Goal: Task Accomplishment & Management: Use online tool/utility

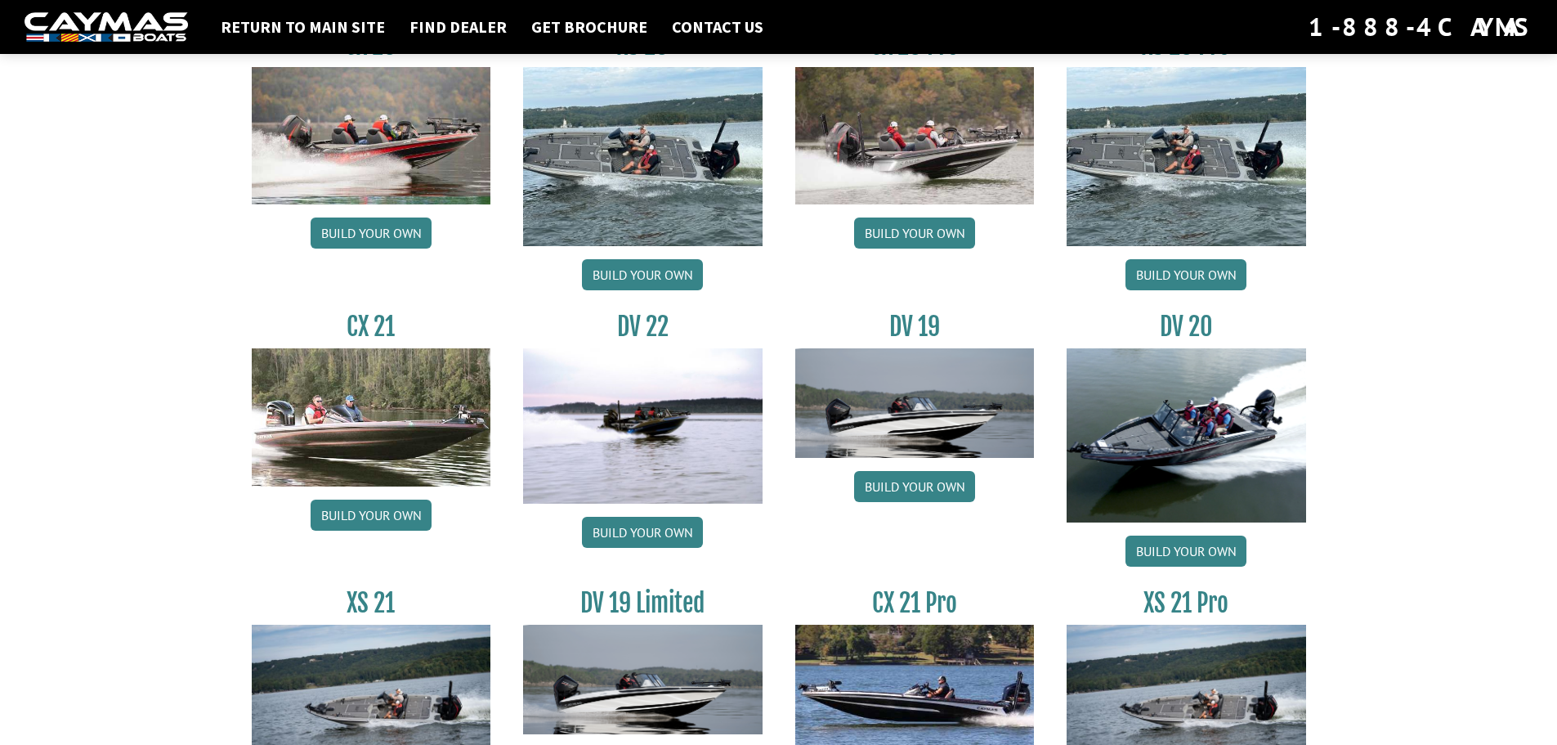
scroll to position [1690, 0]
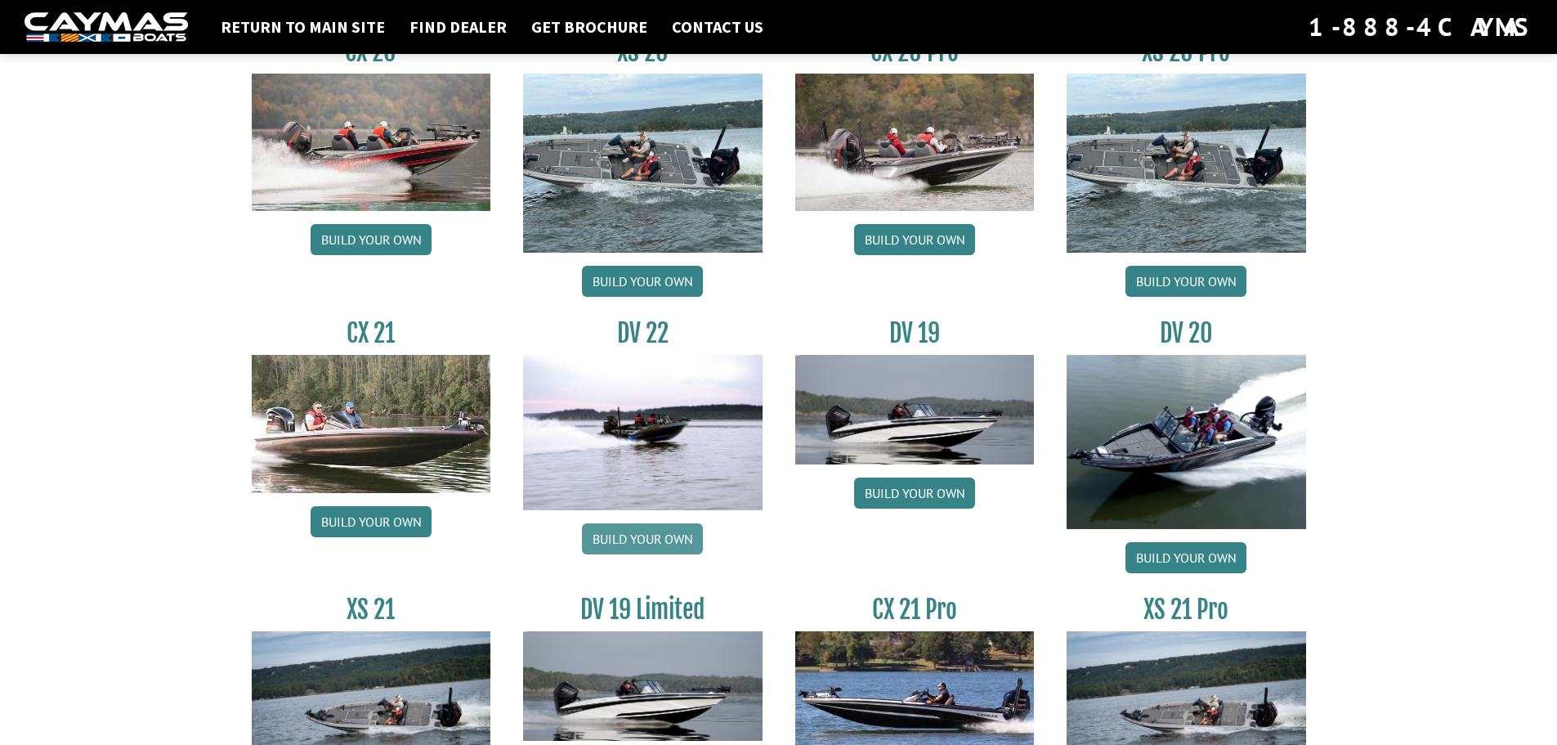
click at [638, 539] on link "Build your own" at bounding box center [642, 538] width 121 height 31
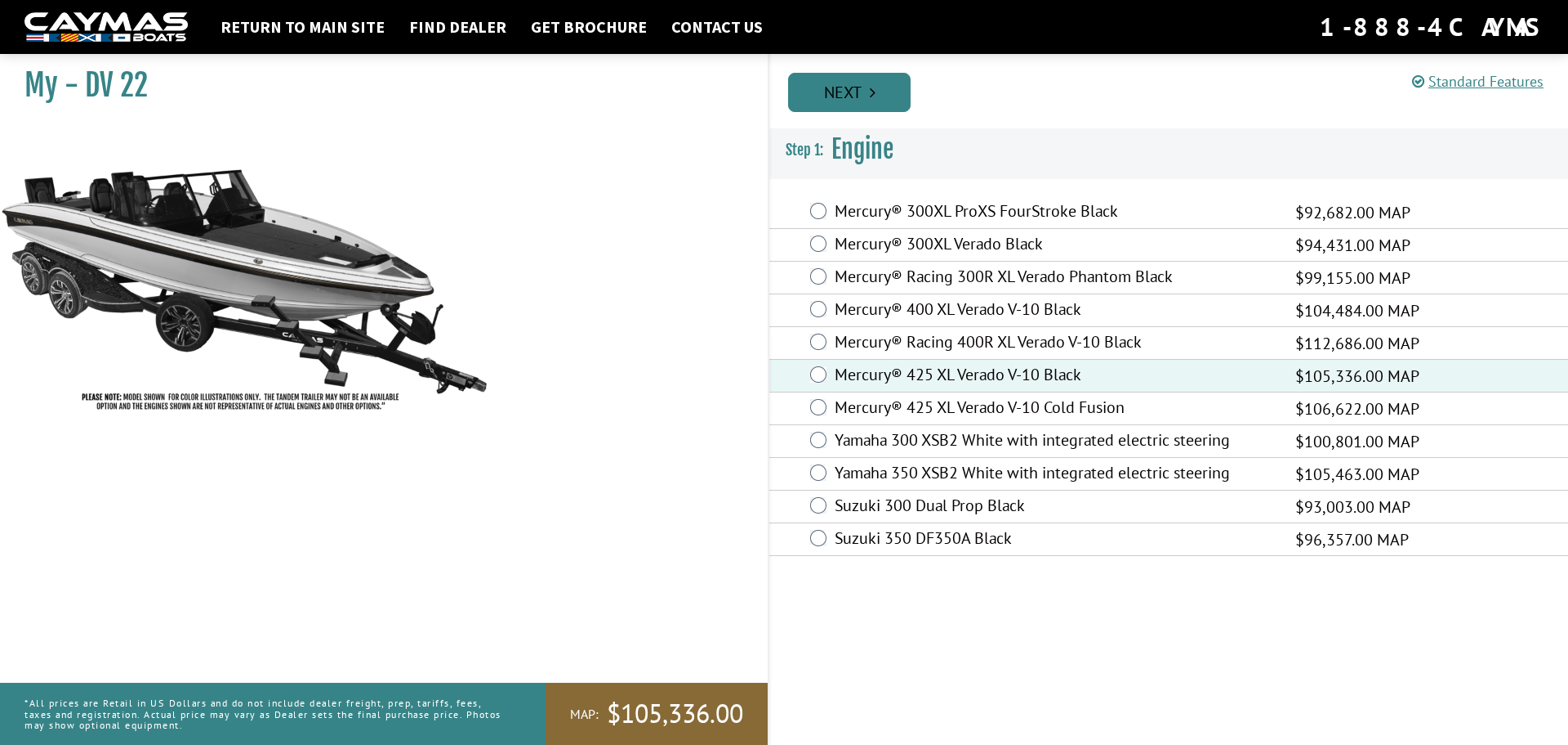
click at [869, 75] on link "Next" at bounding box center [849, 92] width 123 height 39
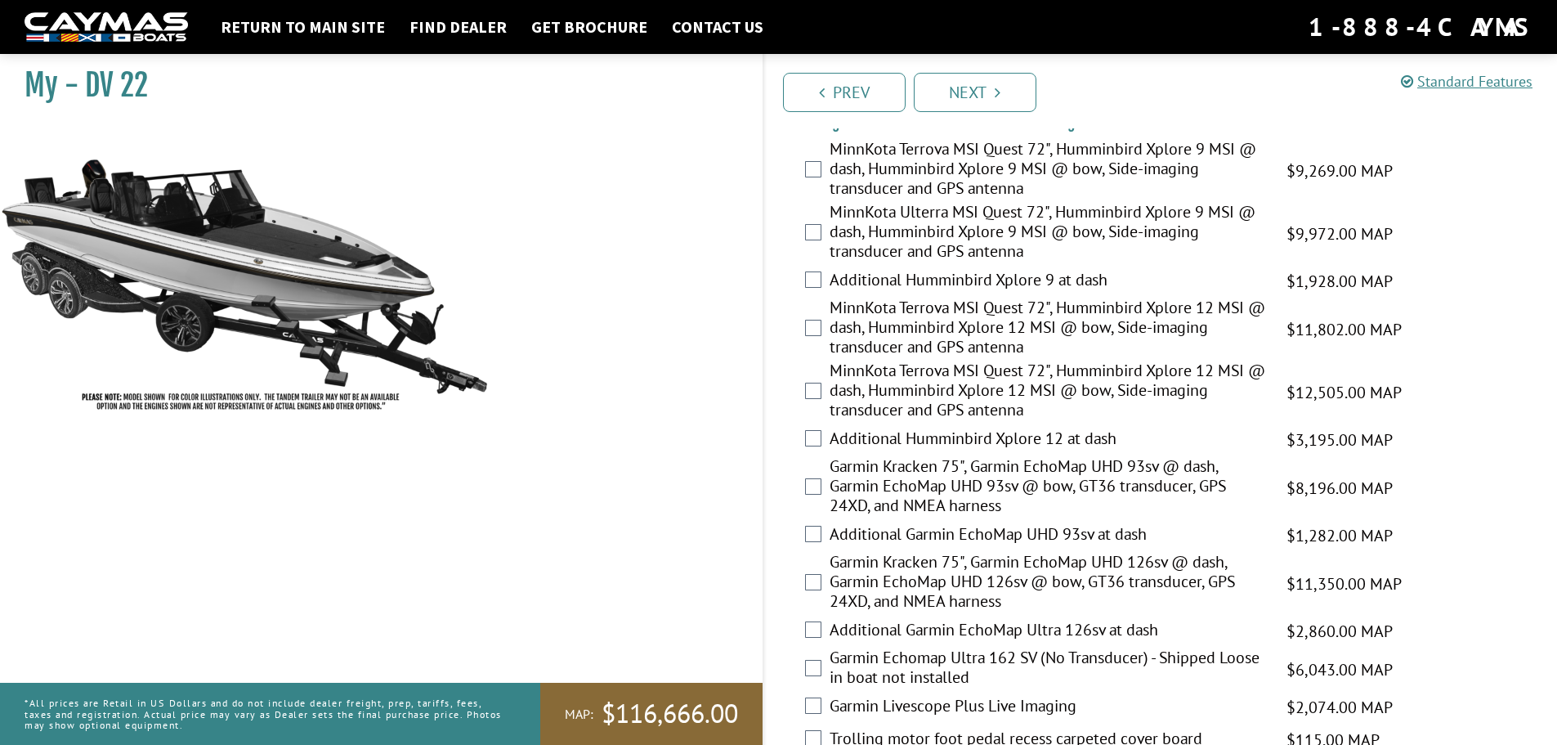
scroll to position [118, 0]
